Goal: Use online tool/utility: Utilize a website feature to perform a specific function

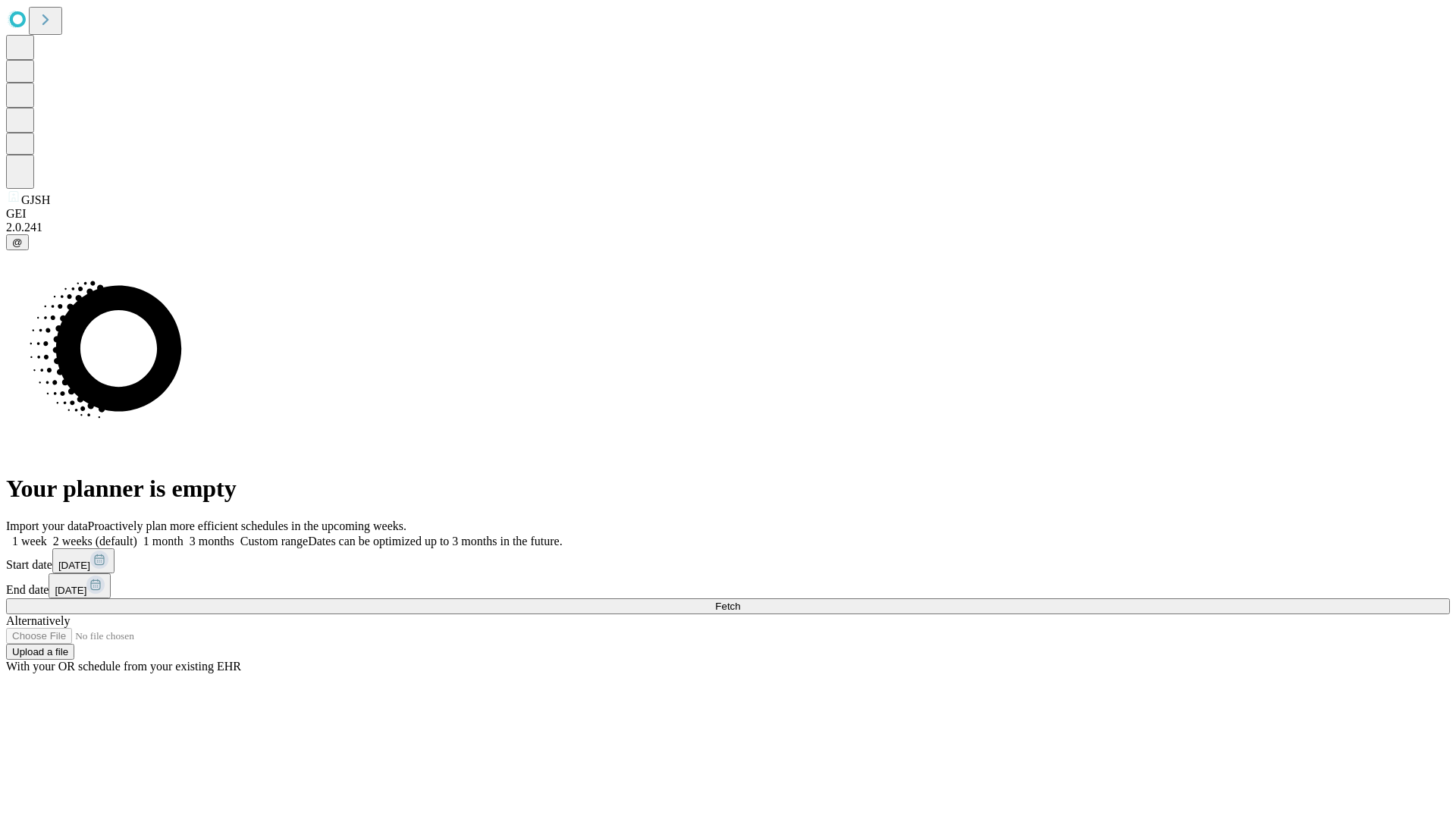
click at [740, 600] on span "Fetch" at bounding box center [728, 606] width 25 height 12
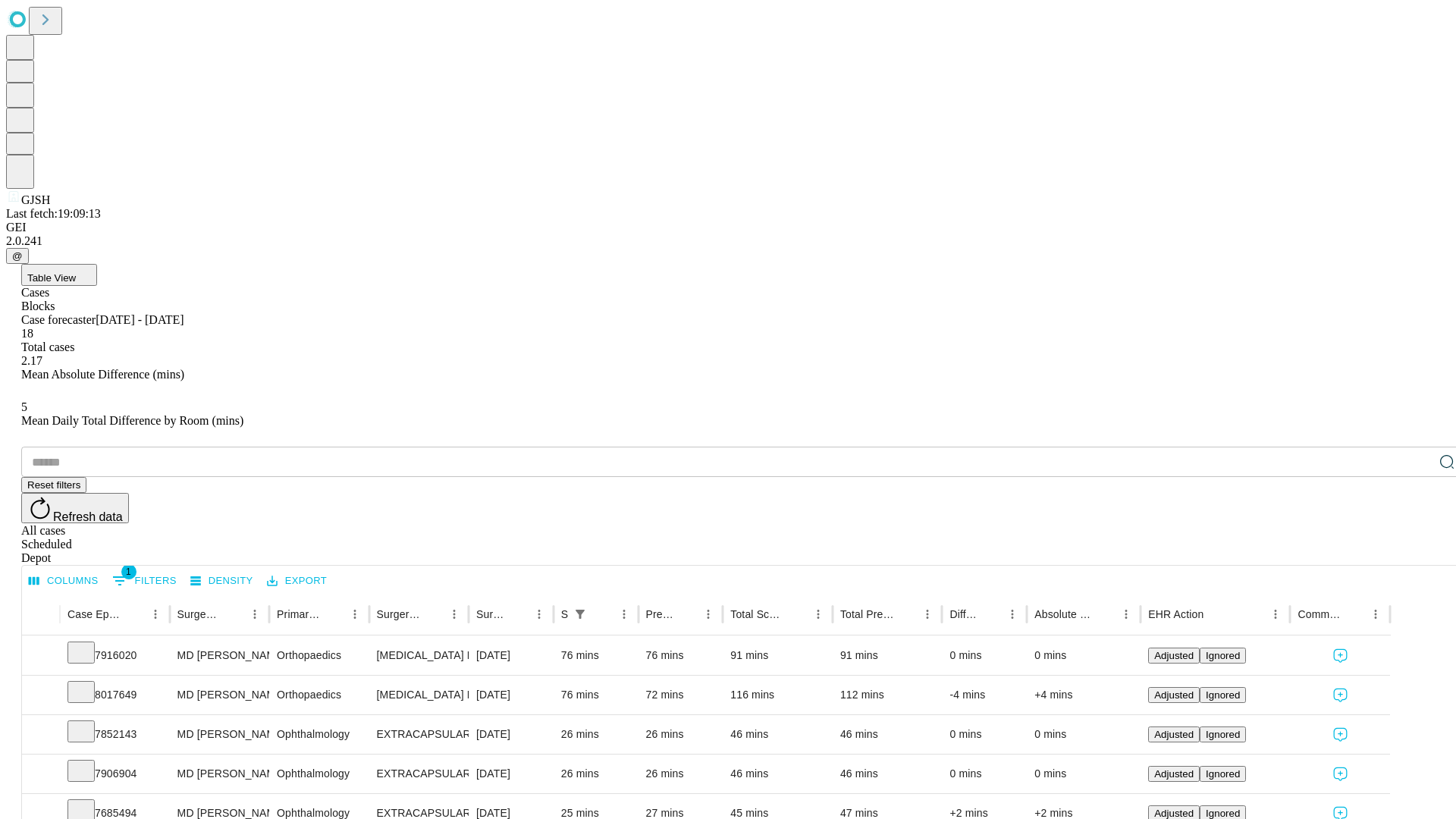
click at [76, 272] on span "Table View" at bounding box center [51, 277] width 49 height 12
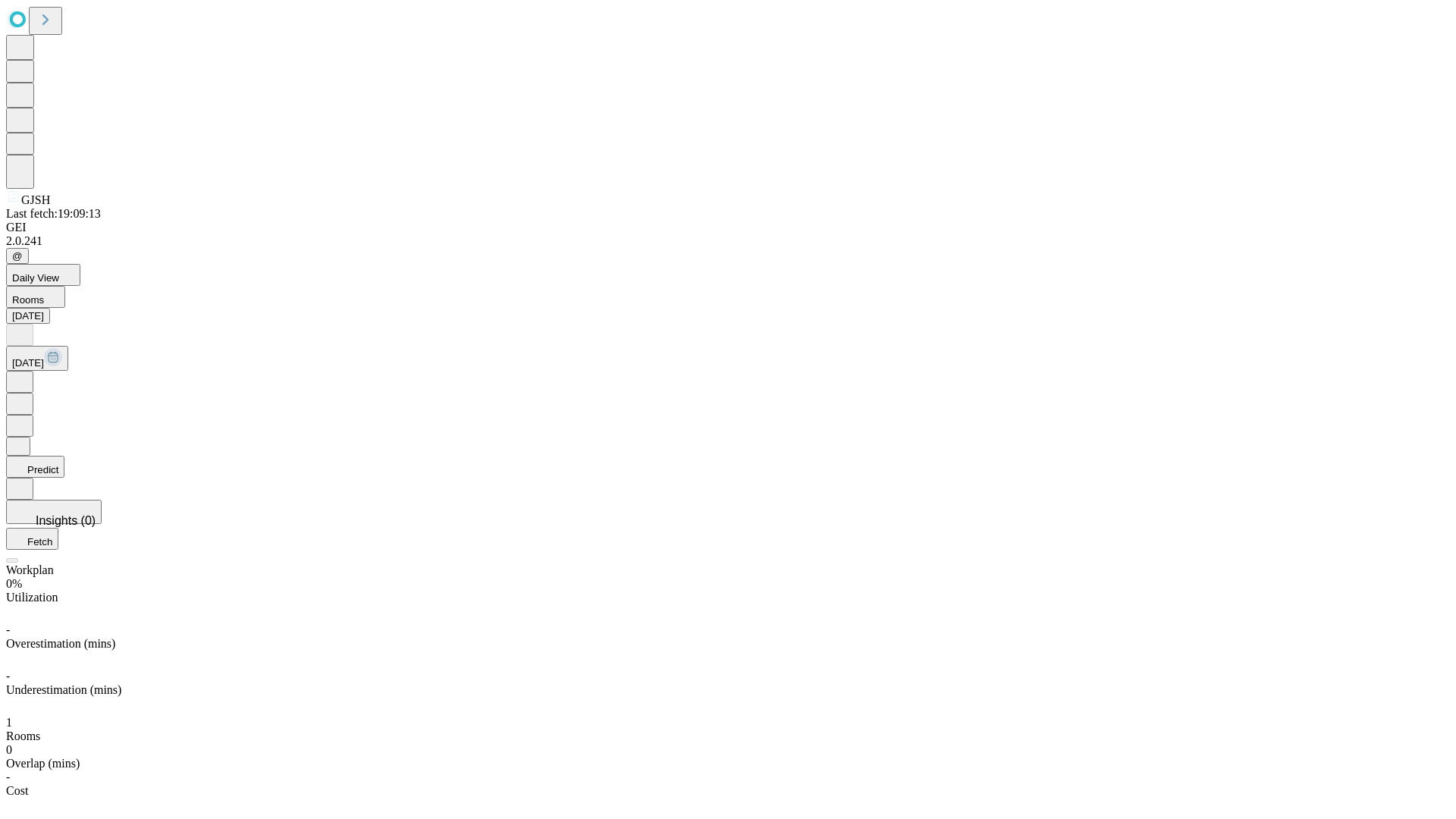
click at [64, 456] on button "Predict" at bounding box center [36, 467] width 59 height 22
